Goal: Information Seeking & Learning: Learn about a topic

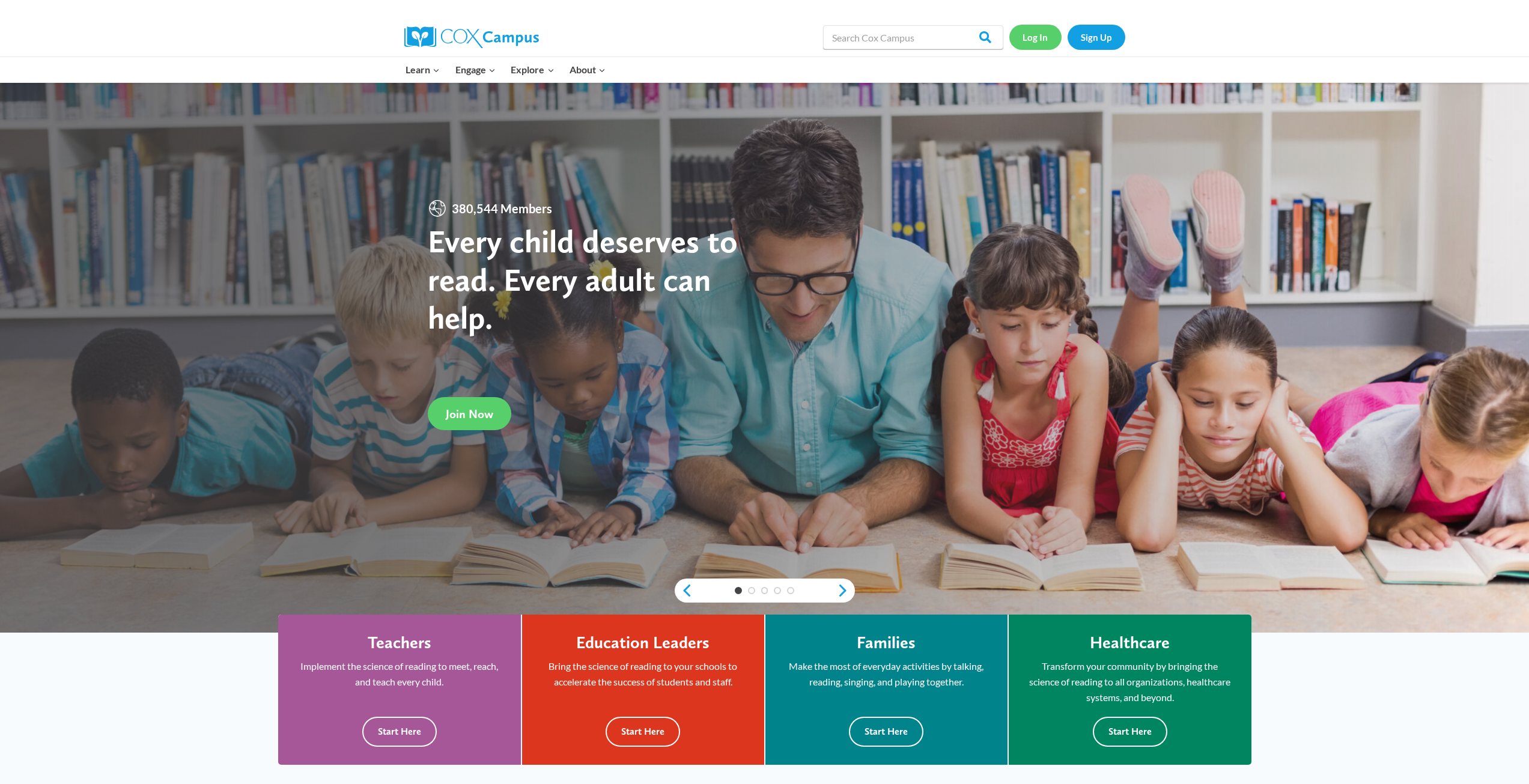
scroll to position [60, 0]
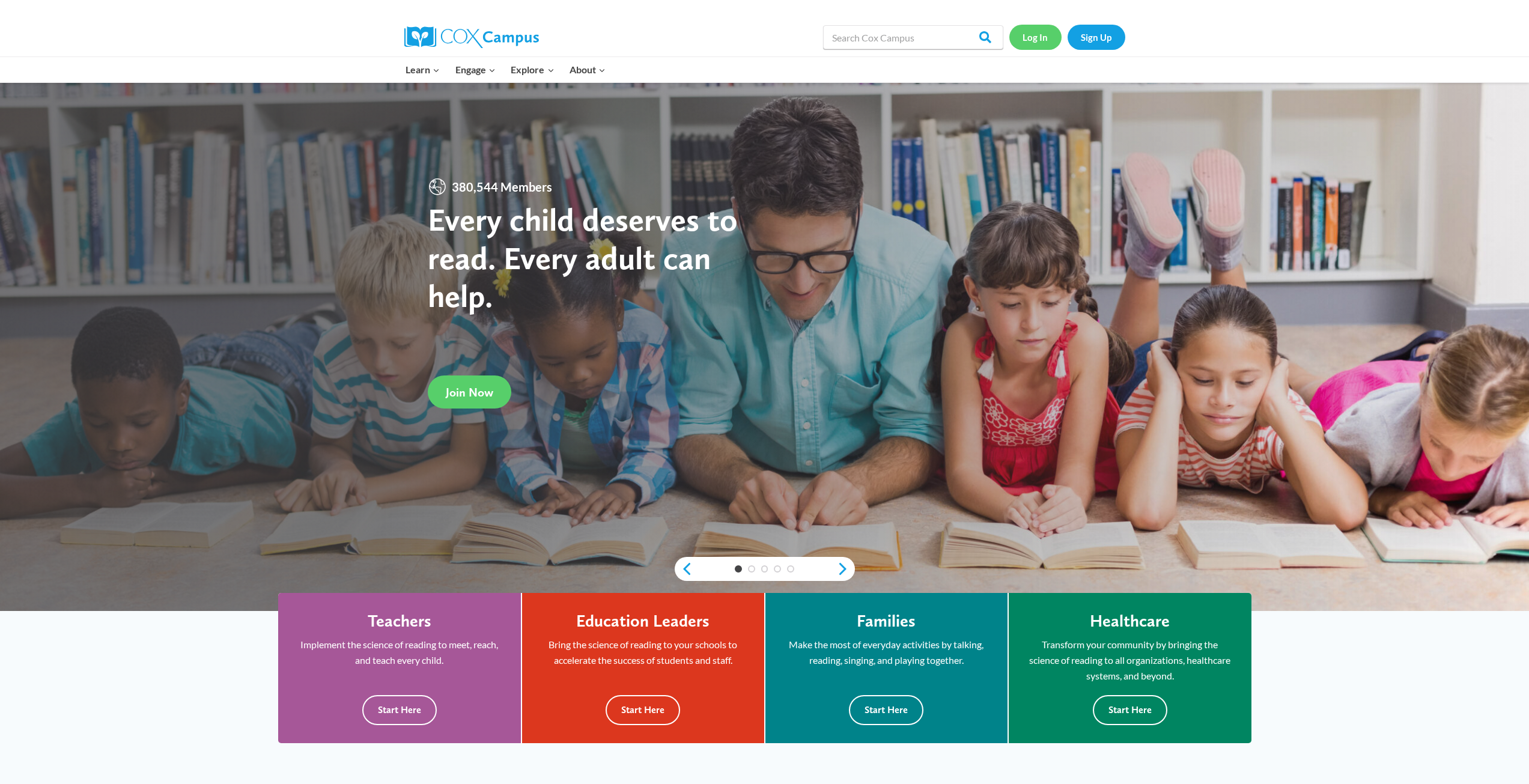
click at [1046, 45] on link "Log In" at bounding box center [1036, 37] width 52 height 25
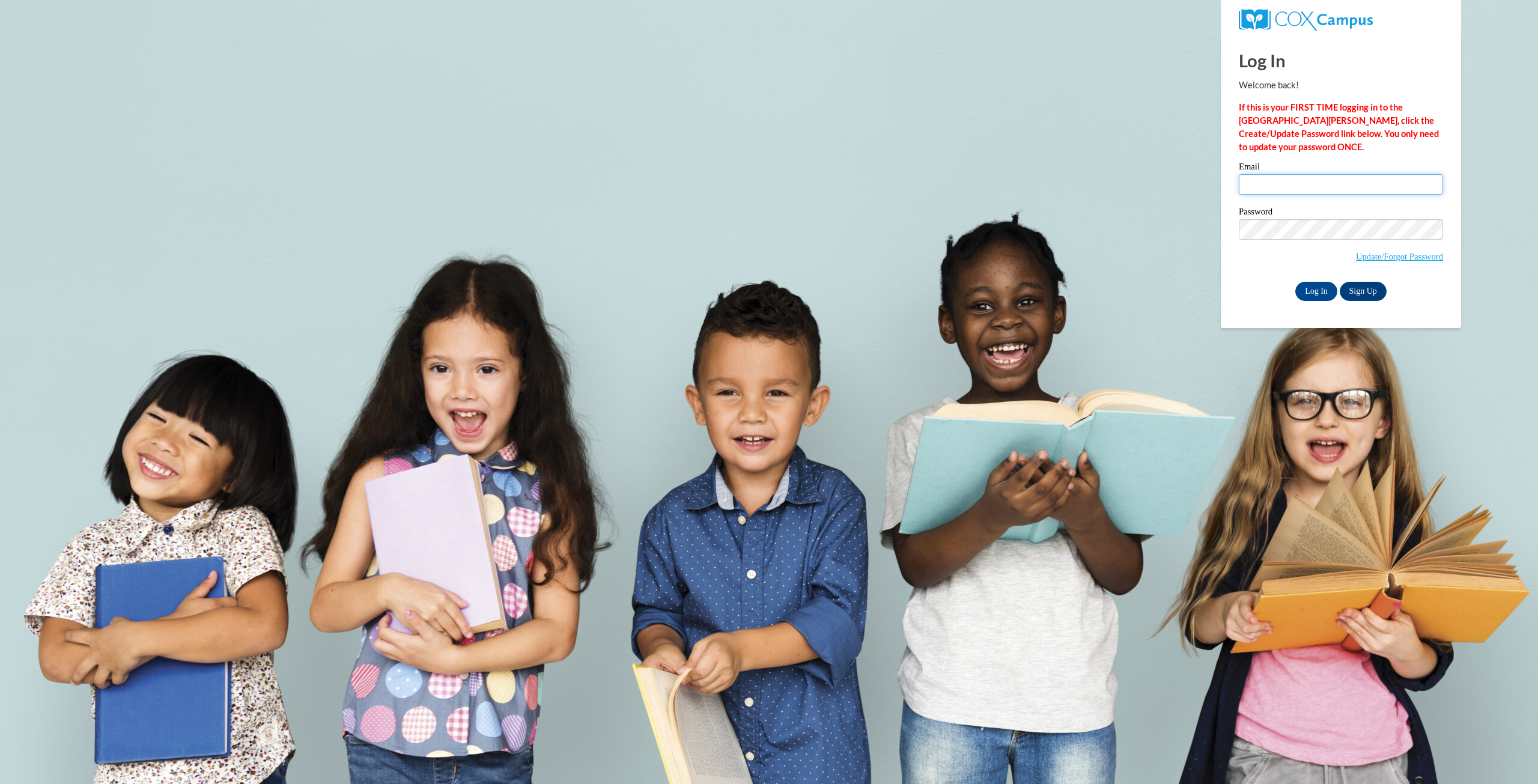
click at [1275, 192] on input "Email" at bounding box center [1340, 184] width 204 height 20
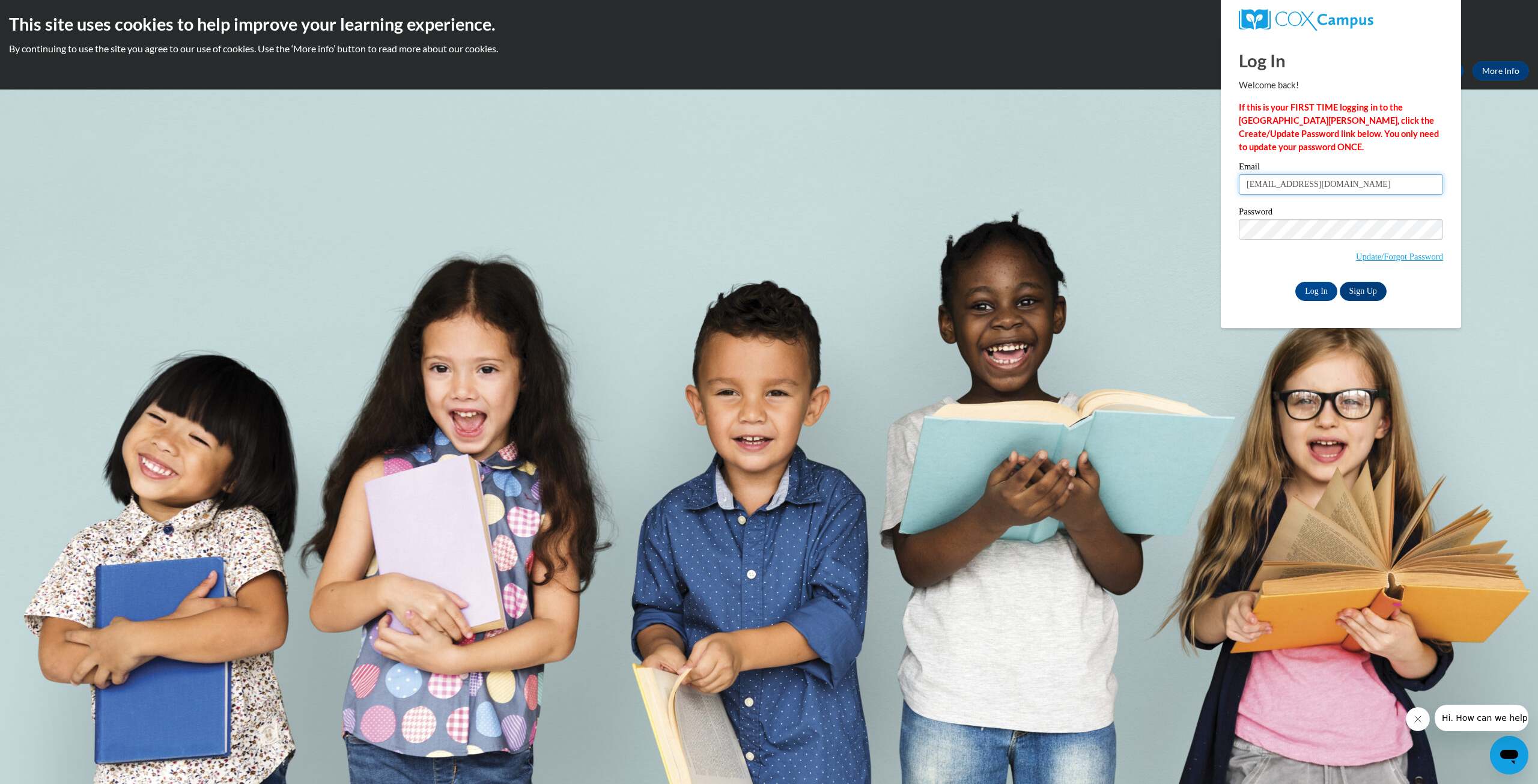
type input "icarter8@wildcat.fvsu.edu"
click at [1295, 281] on input "Log In" at bounding box center [1316, 291] width 42 height 19
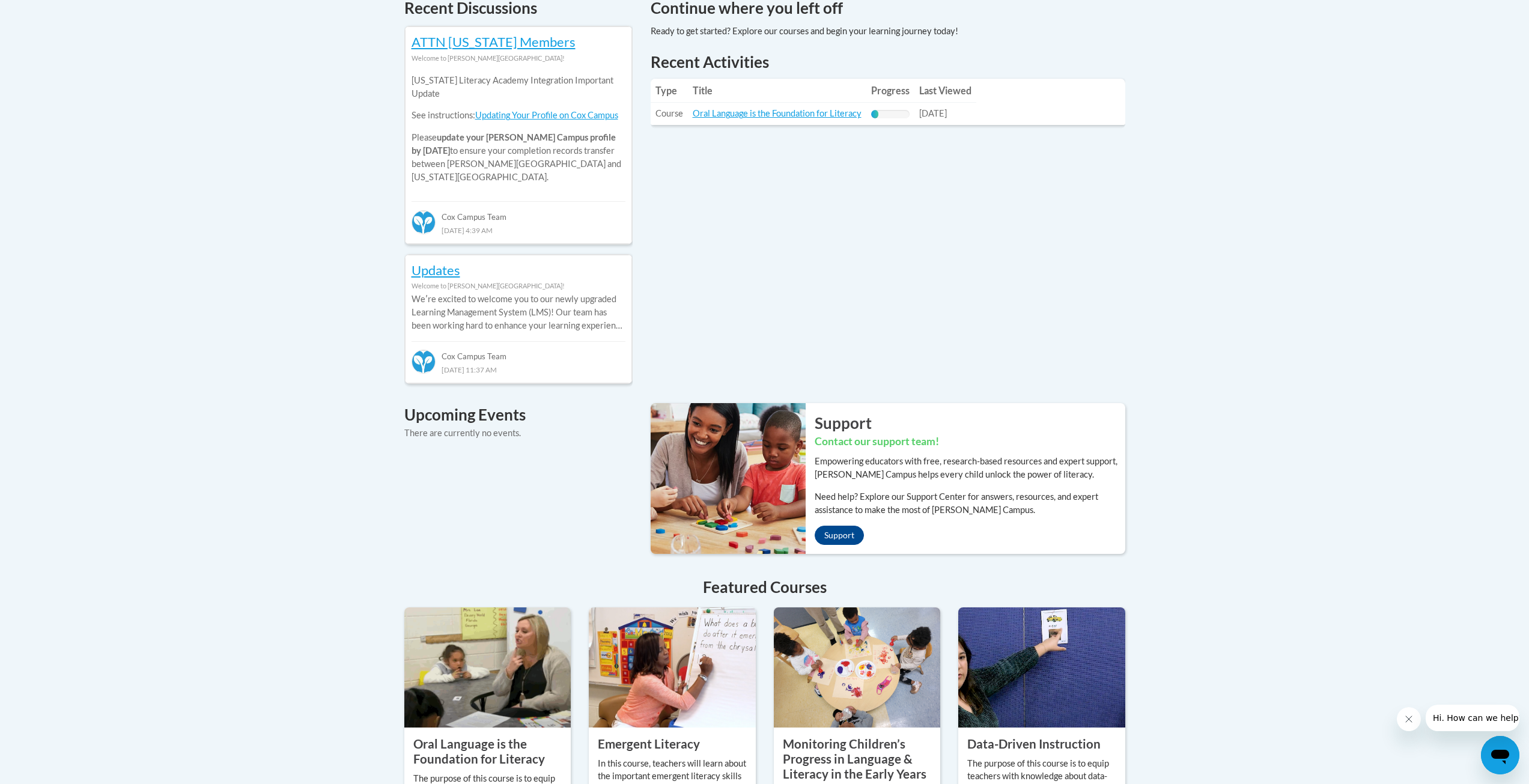
scroll to position [541, 0]
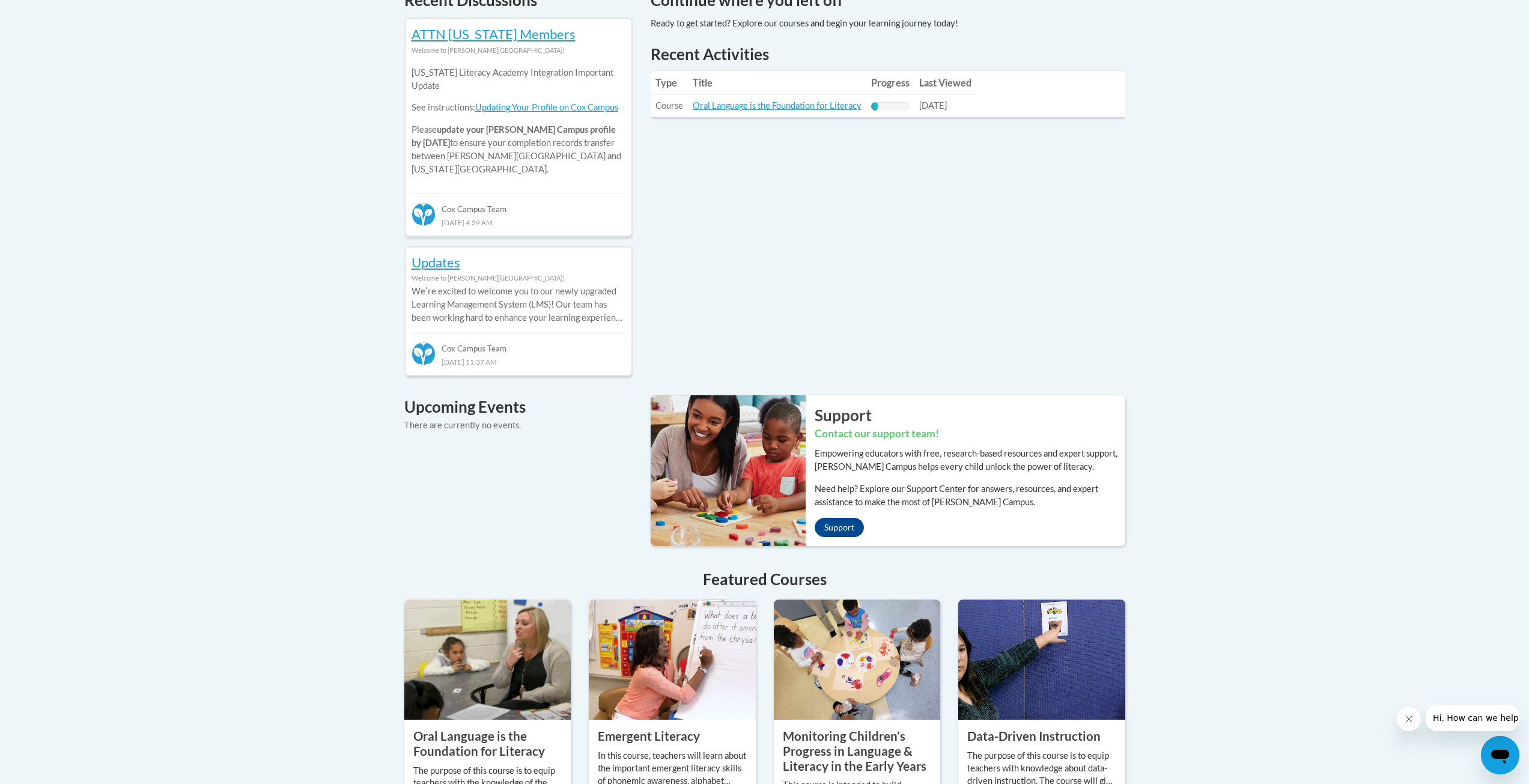
drag, startPoint x: 1396, startPoint y: 264, endPoint x: 1392, endPoint y: 275, distance: 11.7
click at [1395, 264] on div "Your profile Hi Isaiah Carter! Take a minute to review your profile. Help impro…" at bounding box center [764, 277] width 1529 height 1322
click at [750, 103] on link "Oral Language is the Foundation for Literacy" at bounding box center [777, 105] width 169 height 10
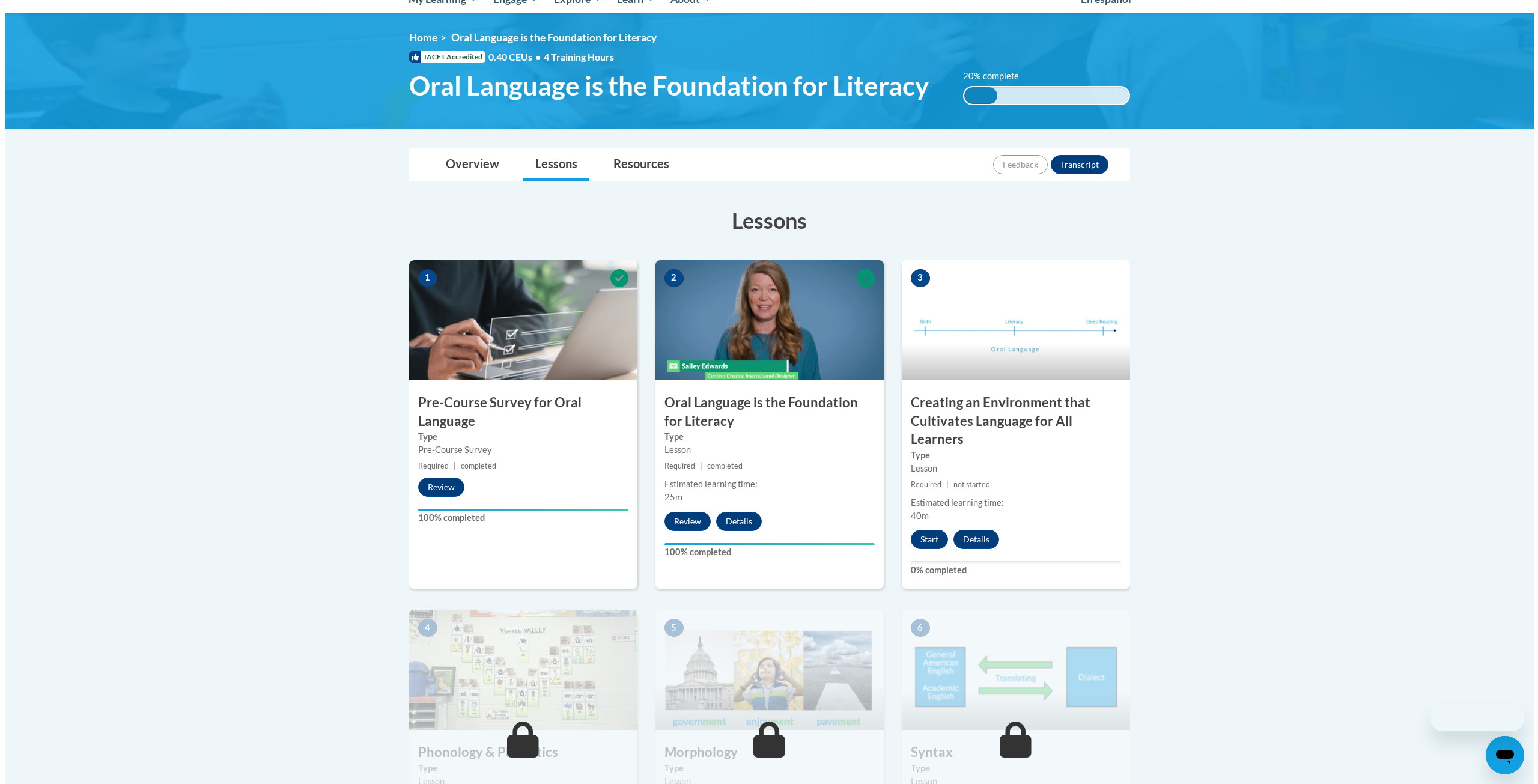
scroll to position [254, 0]
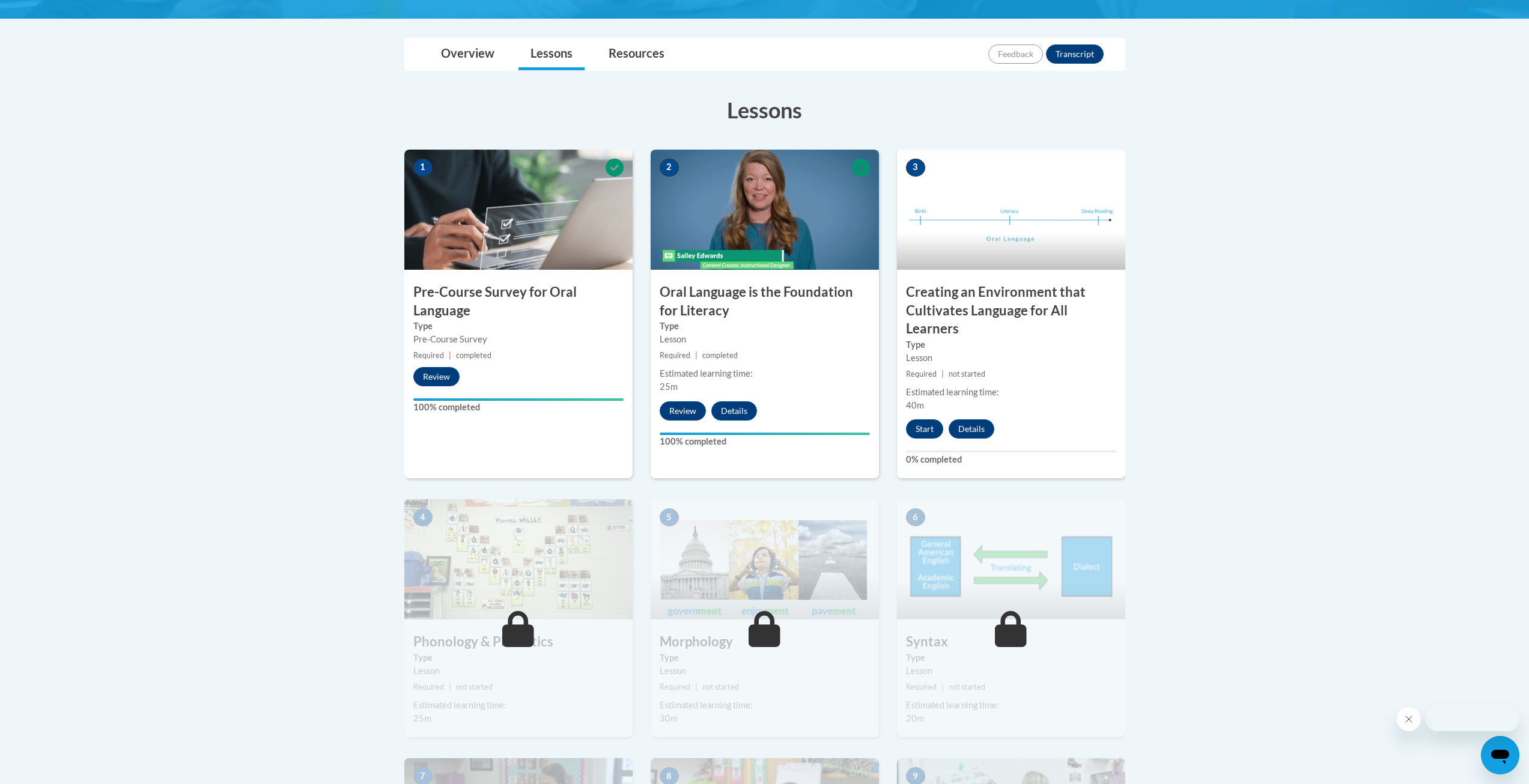
click at [1014, 332] on h3 "Creating an Environment that Cultivates Language for All Learners" at bounding box center [1011, 310] width 229 height 55
click at [930, 427] on button "Start" at bounding box center [925, 429] width 38 height 19
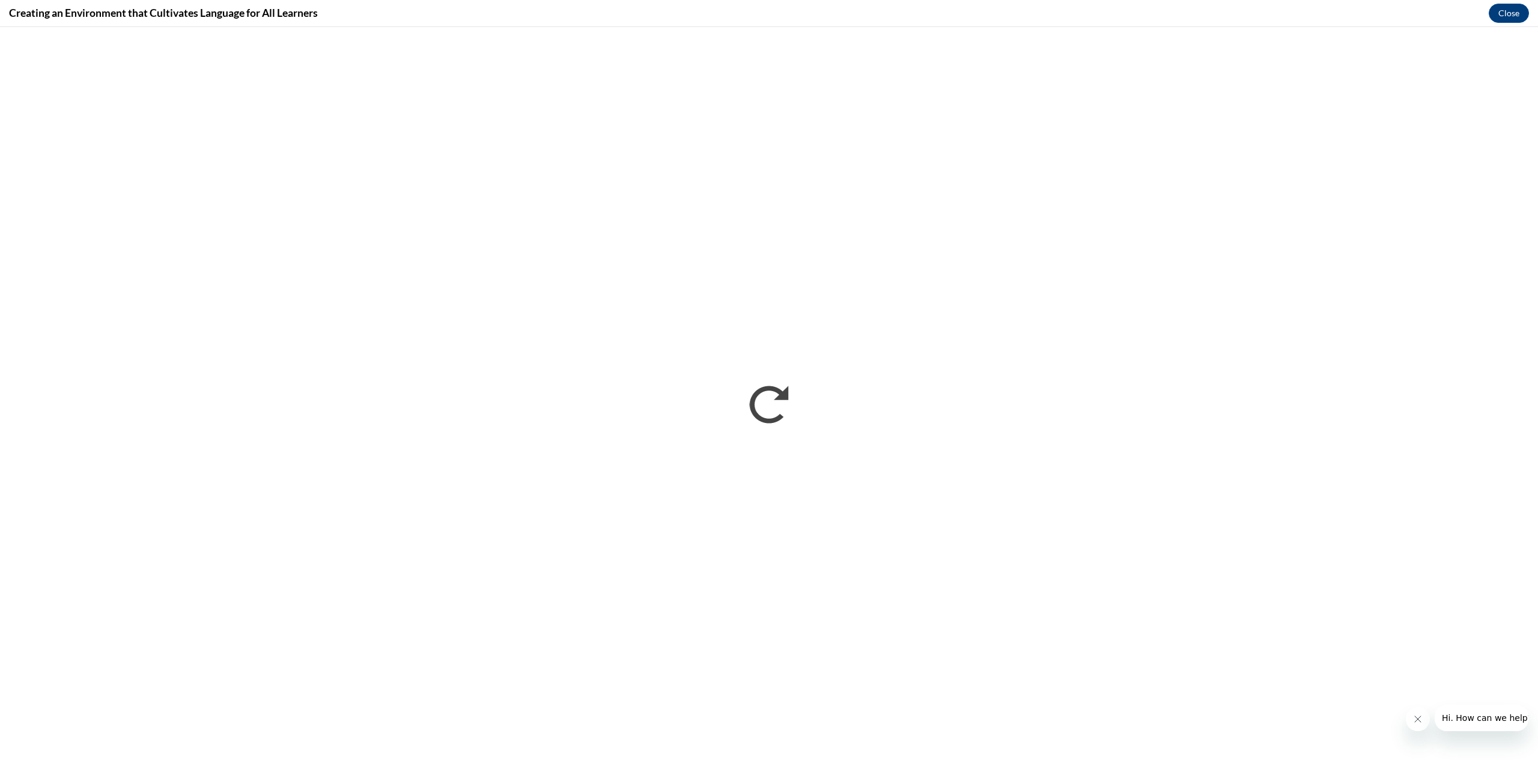
scroll to position [0, 0]
